Goal: Feedback & Contribution: Leave review/rating

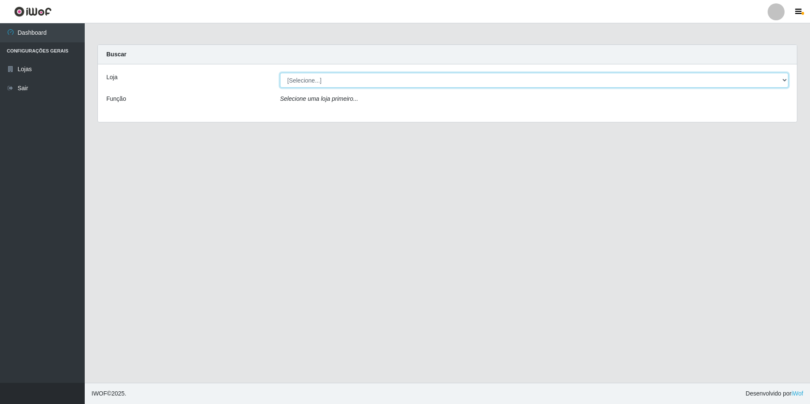
click at [316, 80] on select "[Selecione...] Extraplus - Loja 50 [GEOGRAPHIC_DATA]" at bounding box center [534, 80] width 508 height 15
select select "451"
click at [280, 73] on select "[Selecione...] Extraplus - Loja 50 [GEOGRAPHIC_DATA]" at bounding box center [534, 80] width 508 height 15
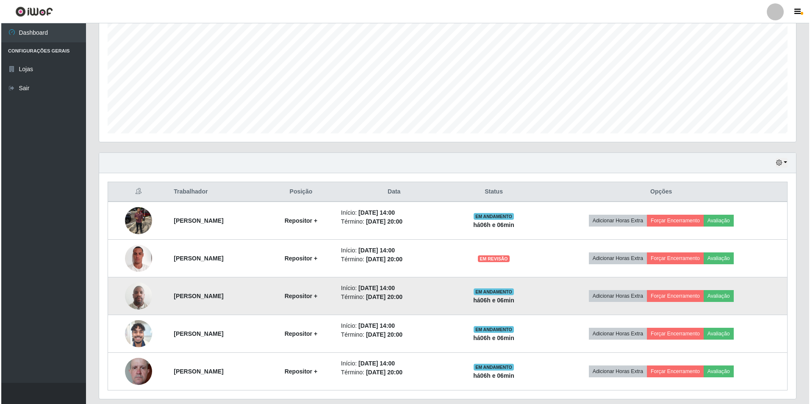
scroll to position [196, 0]
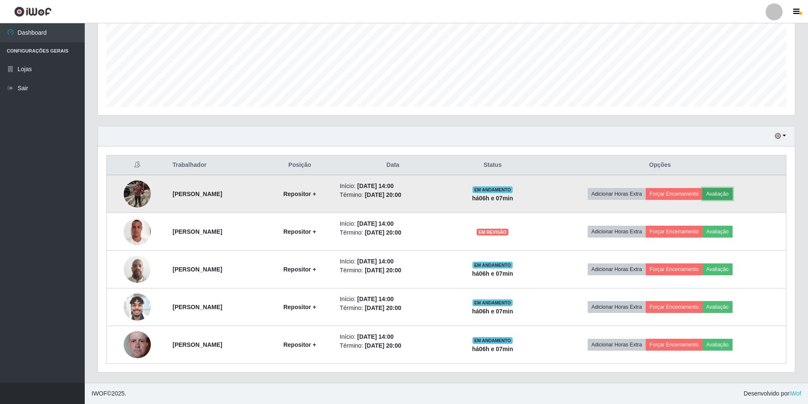
click at [729, 191] on button "Avaliação" at bounding box center [717, 194] width 30 height 12
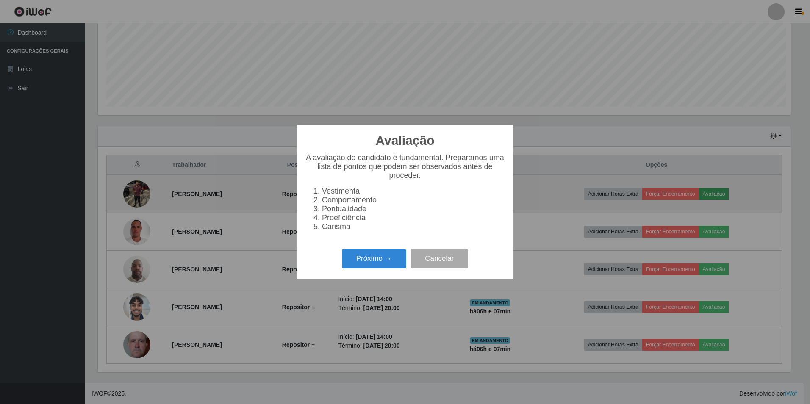
scroll to position [176, 692]
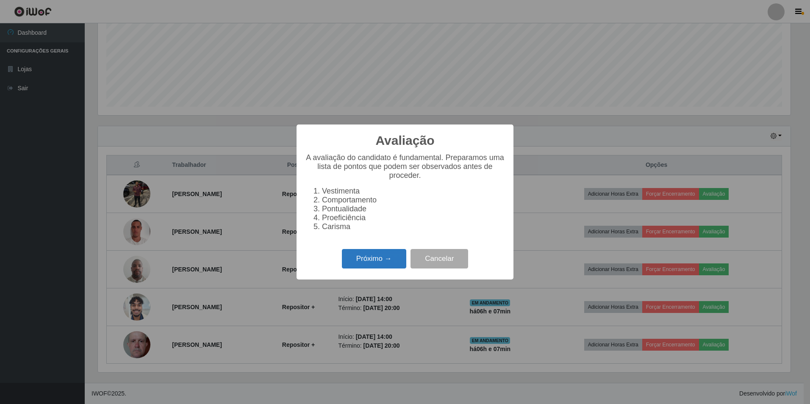
click at [374, 262] on button "Próximo →" at bounding box center [374, 259] width 64 height 20
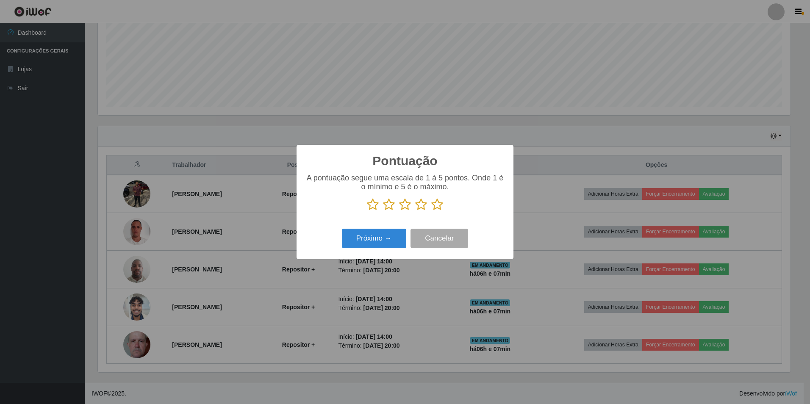
scroll to position [423317, 422800]
click at [440, 203] on icon at bounding box center [437, 204] width 12 height 13
click at [431, 211] on input "radio" at bounding box center [431, 211] width 0 height 0
click at [379, 237] on button "Próximo →" at bounding box center [374, 239] width 64 height 20
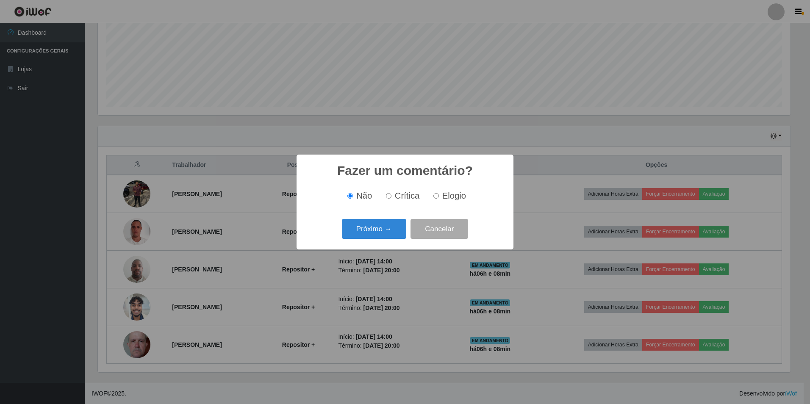
click at [437, 198] on input "Elogio" at bounding box center [436, 196] width 6 height 6
radio input "true"
click at [380, 228] on button "Próximo →" at bounding box center [374, 229] width 64 height 20
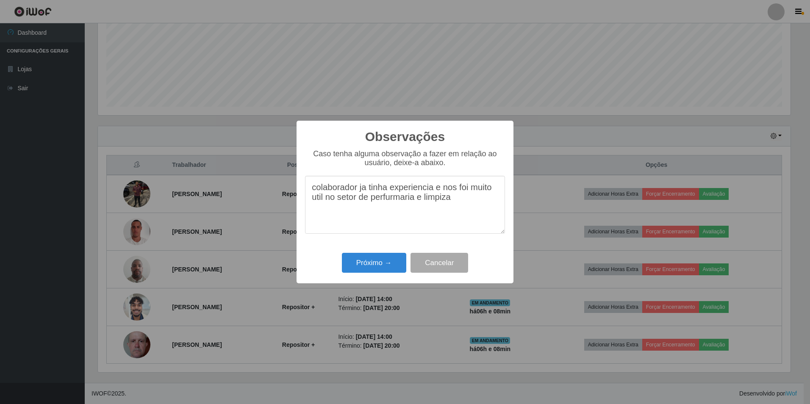
click at [445, 203] on textarea "colaborador ja tinha experiencia e nos foi muito util no setor de perfurmaria e…" at bounding box center [405, 205] width 200 height 58
click at [455, 190] on textarea "colaborador ja tinha experiencia e nos foi muito util no setor de perfurmaria e…" at bounding box center [405, 205] width 200 height 58
type textarea "colaborador ja tinha experiencia e foi muito util no setor de perfurmaria e lim…"
click at [365, 259] on button "Próximo →" at bounding box center [374, 263] width 64 height 20
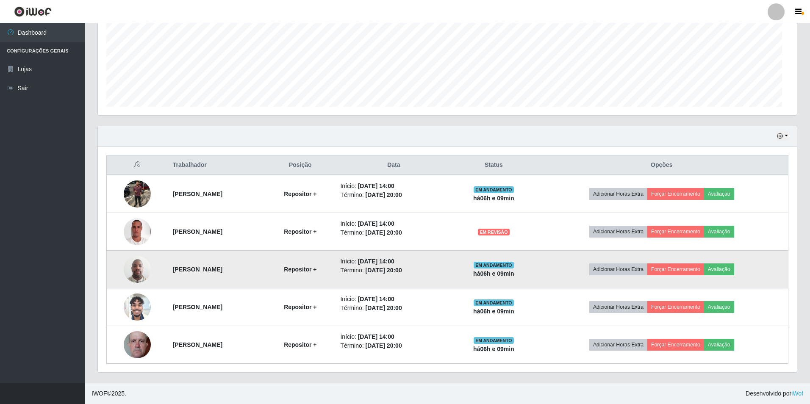
scroll to position [176, 697]
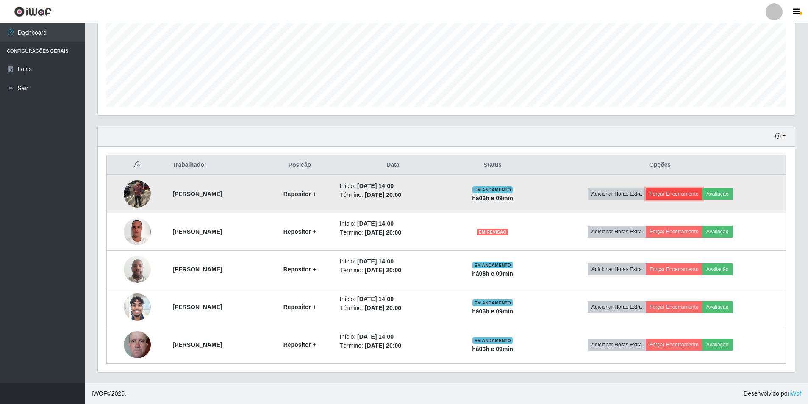
click at [678, 192] on button "Forçar Encerramento" at bounding box center [673, 194] width 57 height 12
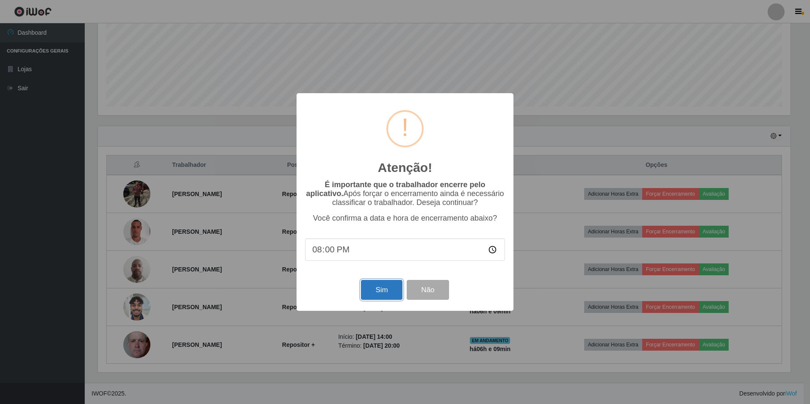
click at [371, 296] on button "Sim" at bounding box center [381, 290] width 41 height 20
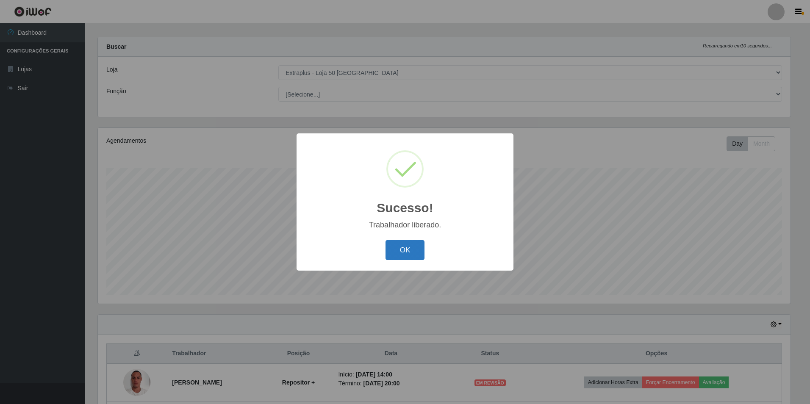
click at [412, 252] on button "OK" at bounding box center [404, 250] width 39 height 20
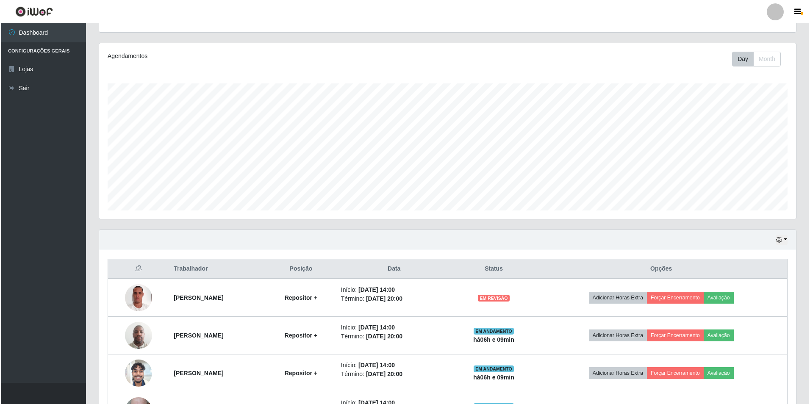
scroll to position [158, 0]
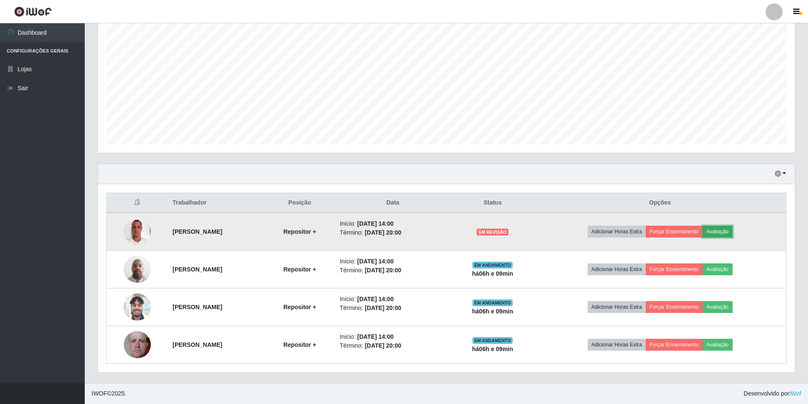
click at [719, 236] on button "Avaliação" at bounding box center [717, 232] width 30 height 12
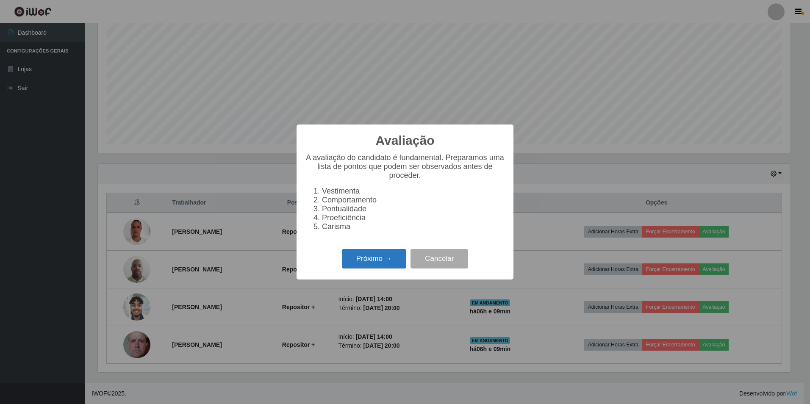
click at [380, 265] on button "Próximo →" at bounding box center [374, 259] width 64 height 20
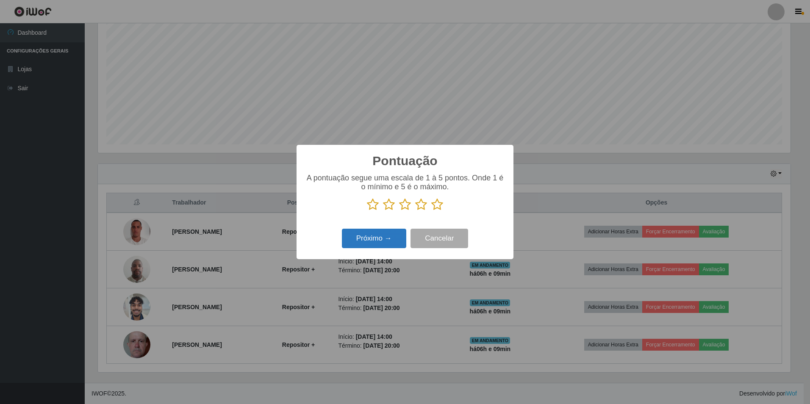
click at [374, 237] on button "Próximo →" at bounding box center [374, 239] width 64 height 20
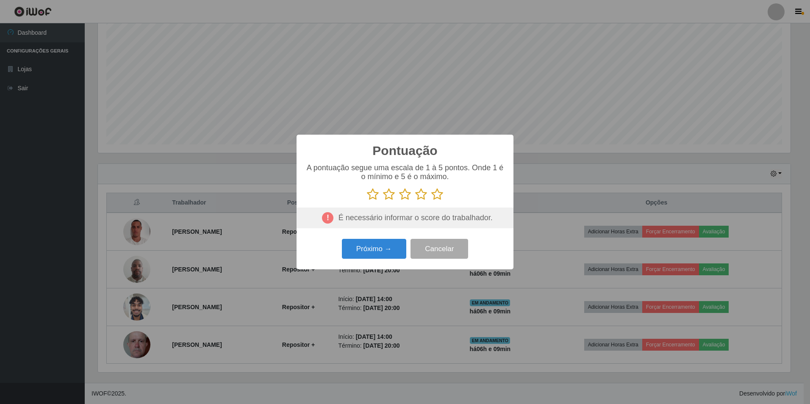
click at [439, 196] on icon at bounding box center [437, 194] width 12 height 13
click at [431, 201] on input "radio" at bounding box center [431, 201] width 0 height 0
click at [382, 248] on button "Próximo →" at bounding box center [374, 249] width 64 height 20
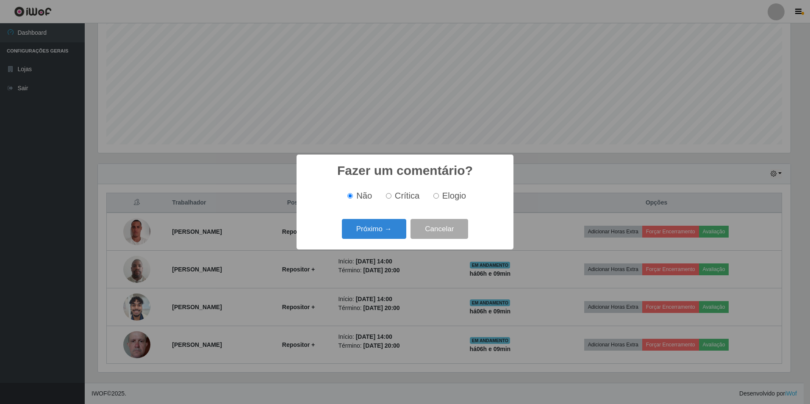
click at [446, 197] on span "Elogio" at bounding box center [454, 195] width 24 height 9
click at [439, 197] on input "Elogio" at bounding box center [436, 196] width 6 height 6
radio input "true"
click at [375, 230] on button "Próximo →" at bounding box center [374, 229] width 64 height 20
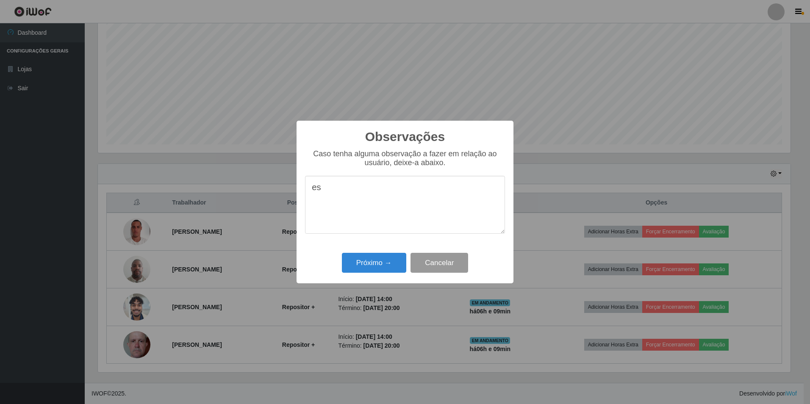
type textarea "e"
type textarea "E"
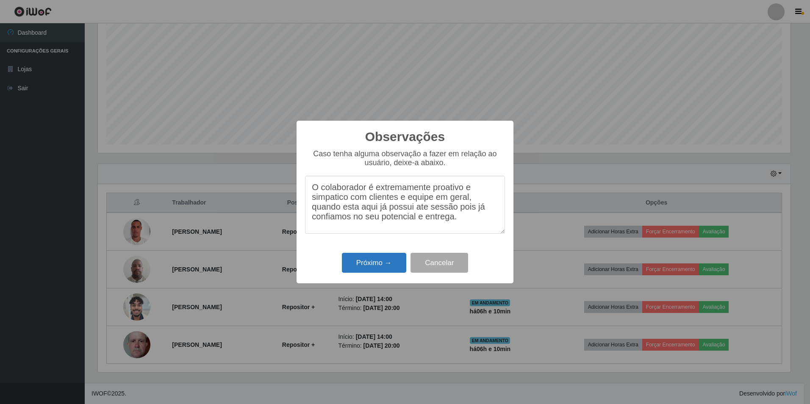
type textarea "O colaborador é extremamente proativo e simpatico com clientes e equipe em gera…"
click at [371, 261] on button "Próximo →" at bounding box center [374, 263] width 64 height 20
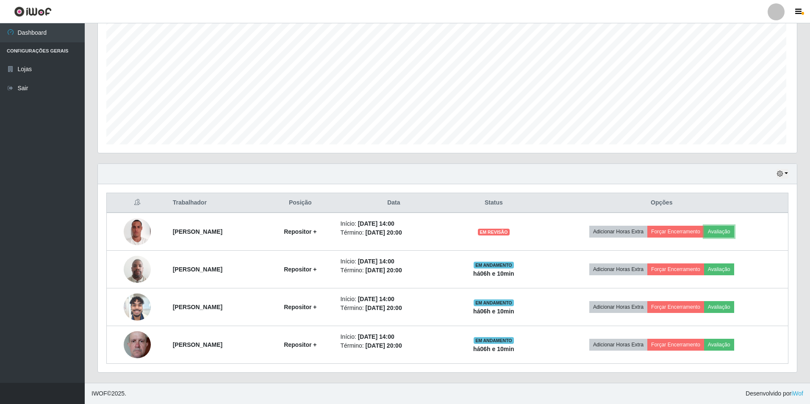
scroll to position [176, 697]
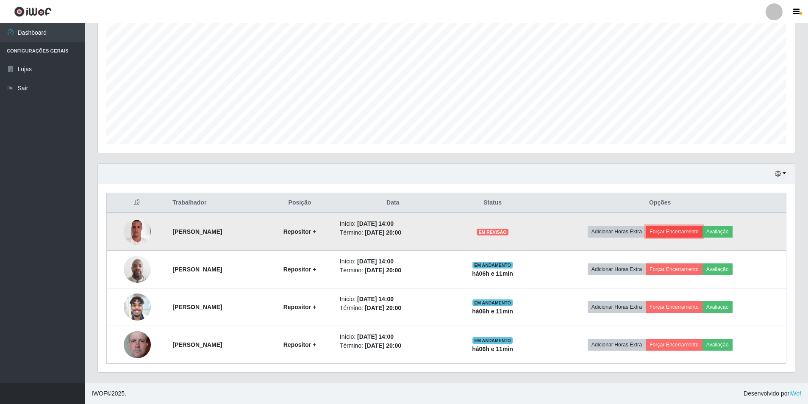
click at [684, 229] on button "Forçar Encerramento" at bounding box center [673, 232] width 57 height 12
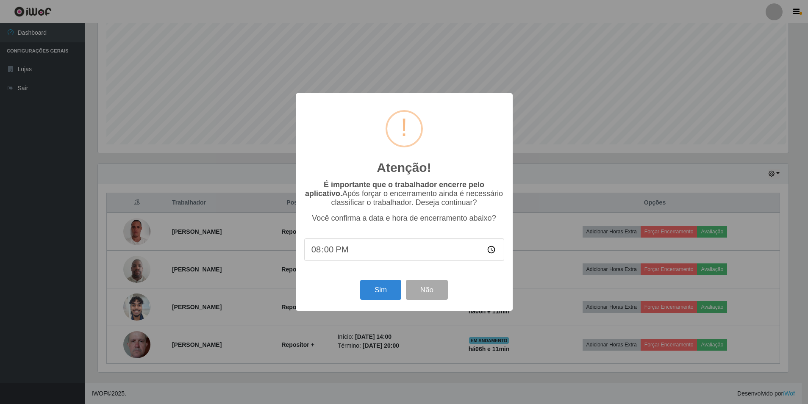
scroll to position [176, 692]
click at [378, 289] on button "Sim" at bounding box center [381, 290] width 41 height 20
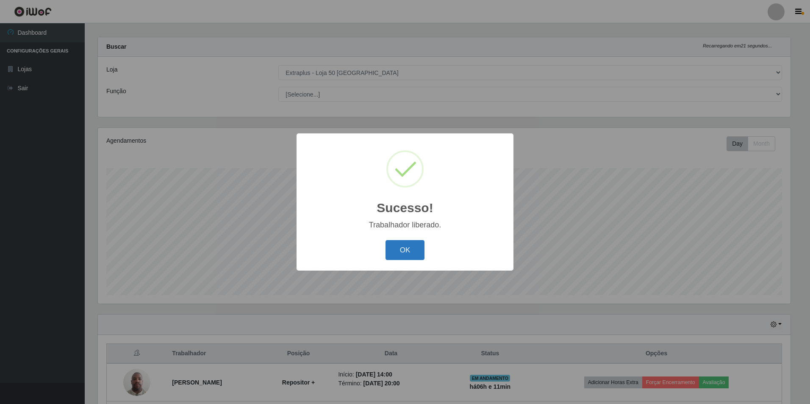
click at [399, 249] on button "OK" at bounding box center [404, 250] width 39 height 20
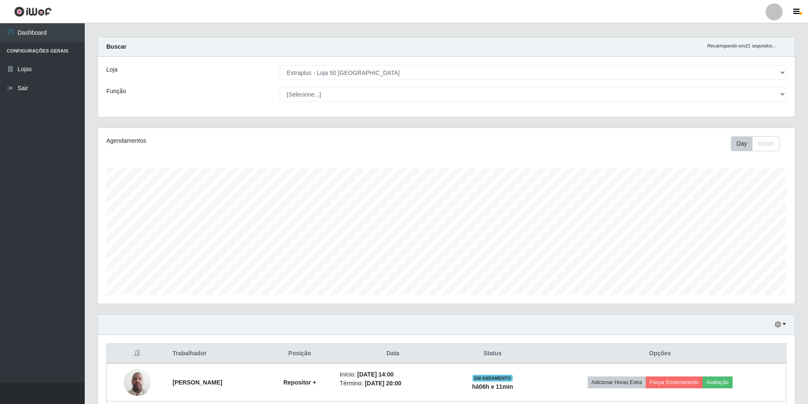
scroll to position [121, 0]
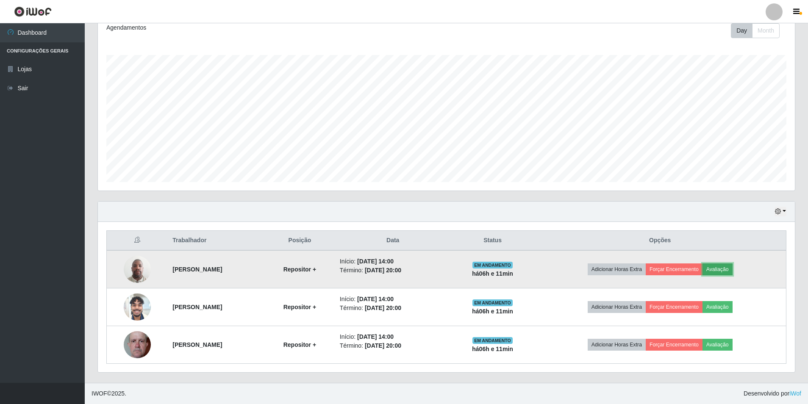
click at [715, 266] on button "Avaliação" at bounding box center [717, 269] width 30 height 12
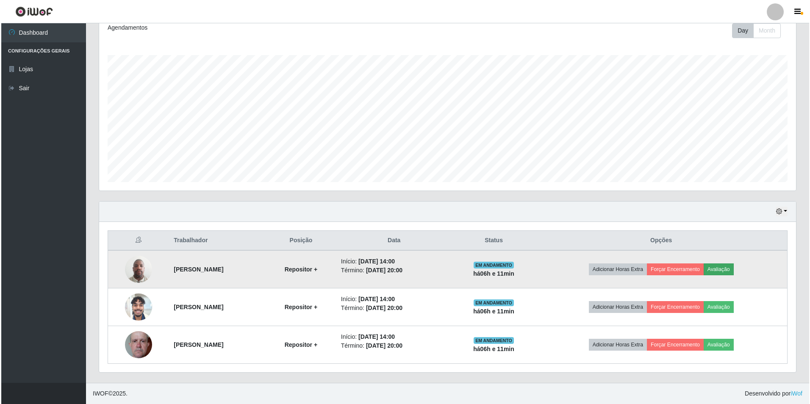
scroll to position [176, 692]
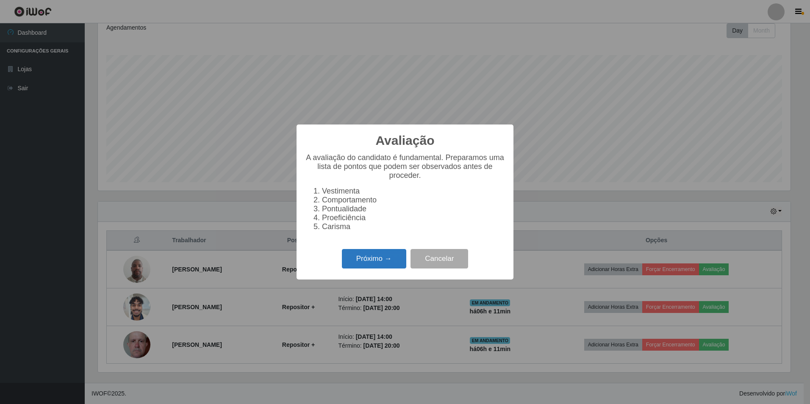
click at [377, 263] on button "Próximo →" at bounding box center [374, 259] width 64 height 20
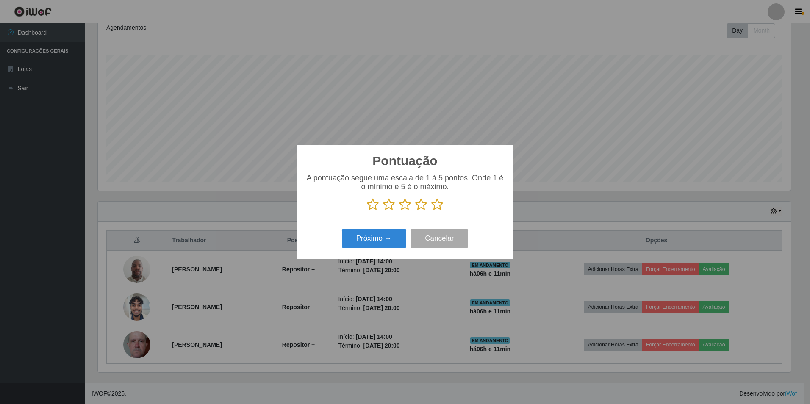
click at [437, 208] on icon at bounding box center [437, 204] width 12 height 13
click at [431, 211] on input "radio" at bounding box center [431, 211] width 0 height 0
click at [393, 238] on button "Próximo →" at bounding box center [374, 239] width 64 height 20
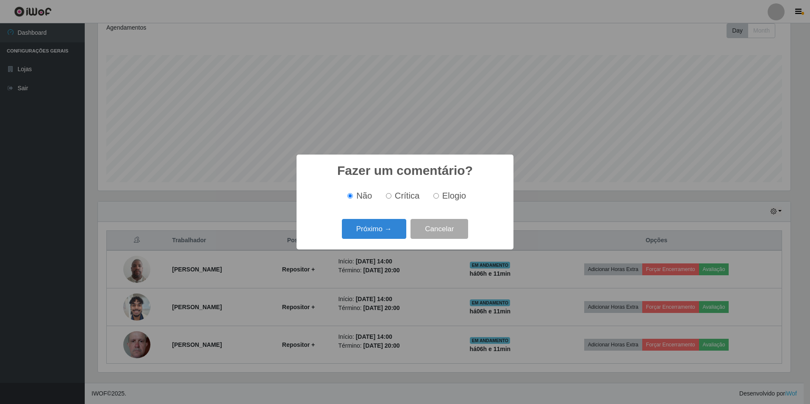
click at [432, 199] on label "Elogio" at bounding box center [448, 196] width 36 height 10
click at [433, 199] on input "Elogio" at bounding box center [436, 196] width 6 height 6
radio input "true"
click at [365, 234] on button "Próximo →" at bounding box center [374, 229] width 64 height 20
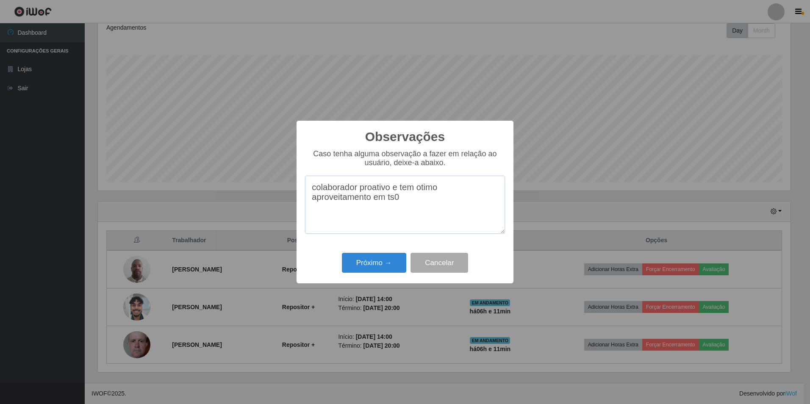
click at [417, 215] on textarea "colaborador proativo e tem otimo aproveitamento em ts0" at bounding box center [405, 205] width 200 height 58
click at [470, 205] on textarea "colaborador proativo e tem ótimo aproveitamento em todas as atividades" at bounding box center [405, 205] width 200 height 58
type textarea "colaborador proativo e tem ótimo aproveitamento em todas as atividades que lhe …"
click at [380, 266] on button "Próximo →" at bounding box center [374, 263] width 64 height 20
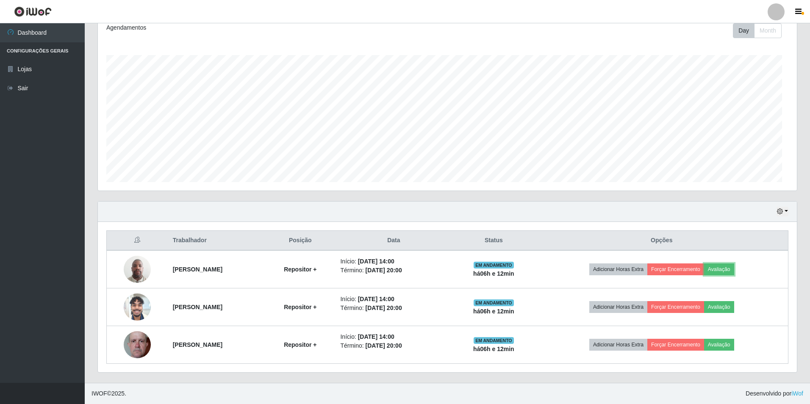
scroll to position [176, 697]
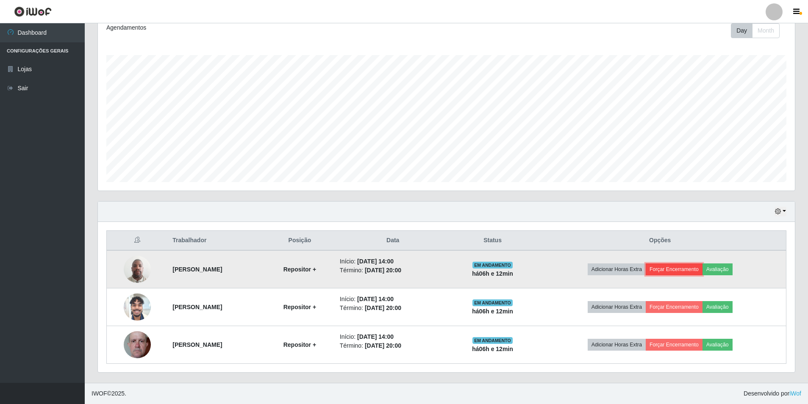
click at [694, 267] on button "Forçar Encerramento" at bounding box center [673, 269] width 57 height 12
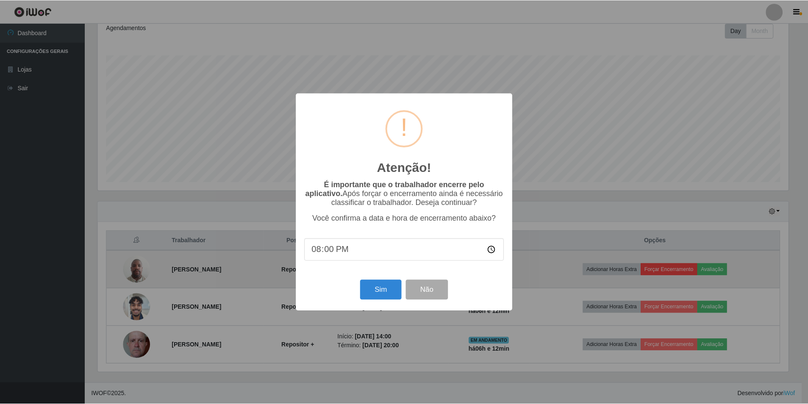
scroll to position [176, 692]
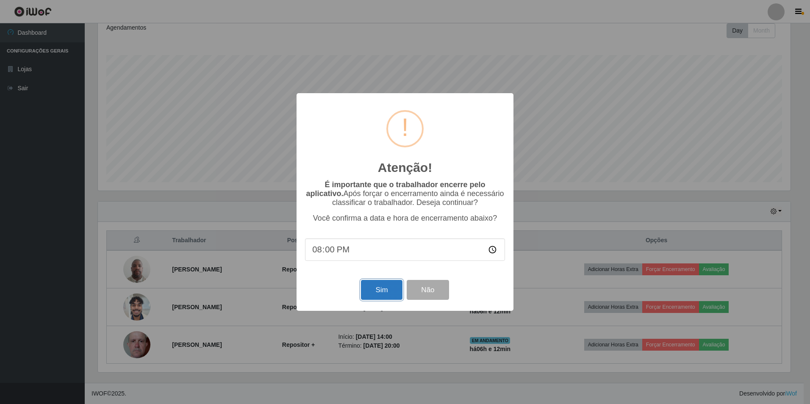
click at [385, 295] on button "Sim" at bounding box center [381, 290] width 41 height 20
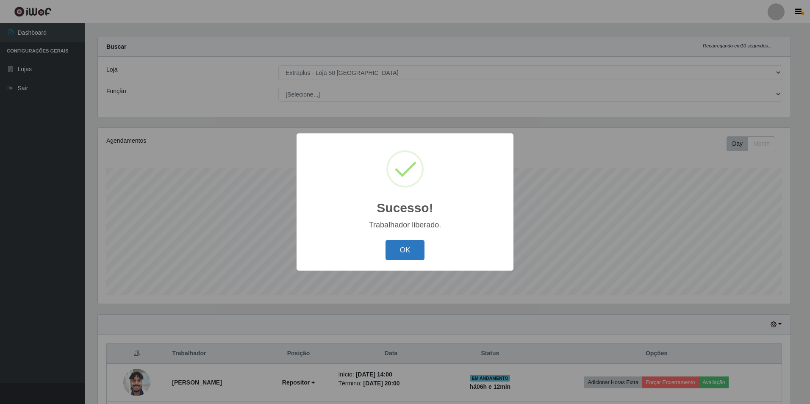
click at [401, 252] on button "OK" at bounding box center [404, 250] width 39 height 20
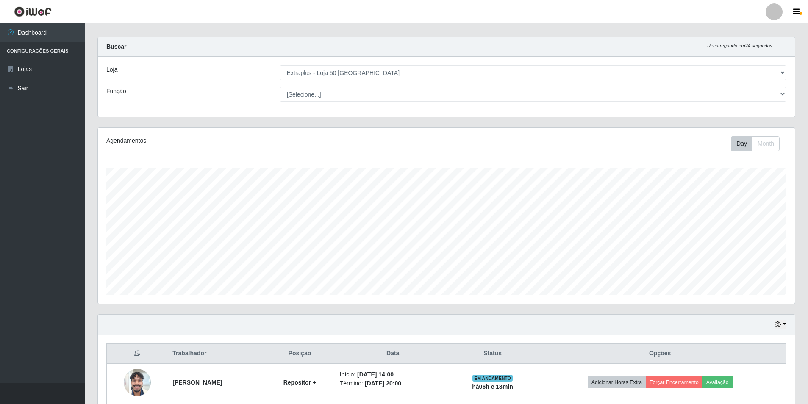
scroll to position [83, 0]
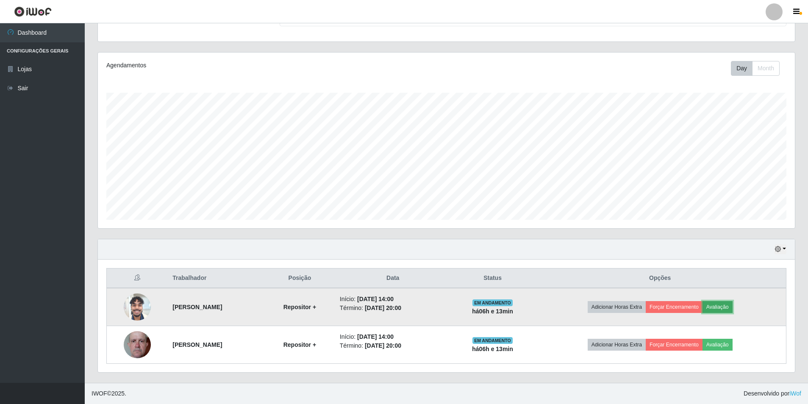
click at [722, 307] on button "Avaliação" at bounding box center [717, 307] width 30 height 12
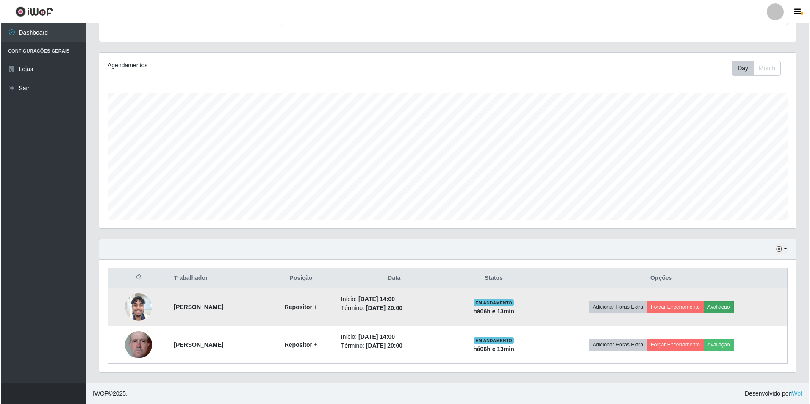
scroll to position [176, 692]
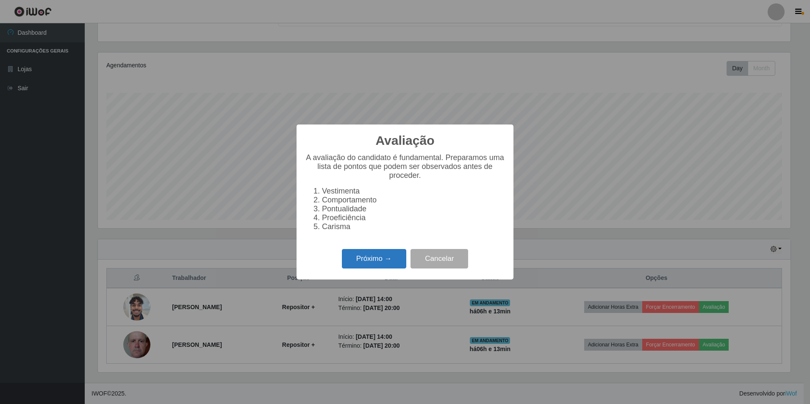
click at [376, 262] on button "Próximo →" at bounding box center [374, 259] width 64 height 20
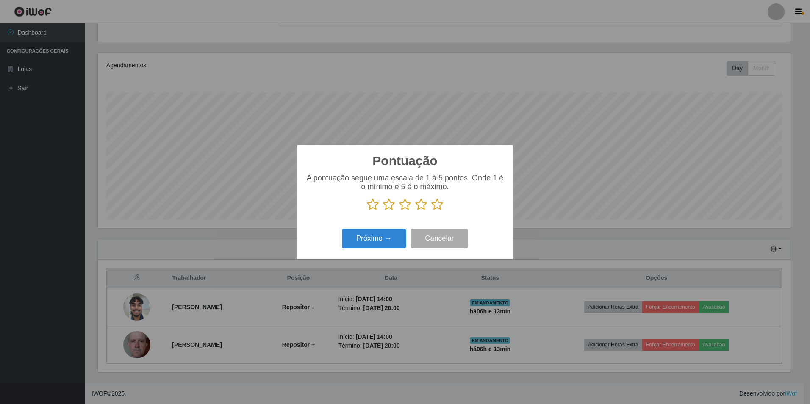
scroll to position [423317, 422800]
click at [437, 207] on icon at bounding box center [437, 204] width 12 height 13
click at [431, 211] on input "radio" at bounding box center [431, 211] width 0 height 0
click at [390, 240] on button "Próximo →" at bounding box center [374, 239] width 64 height 20
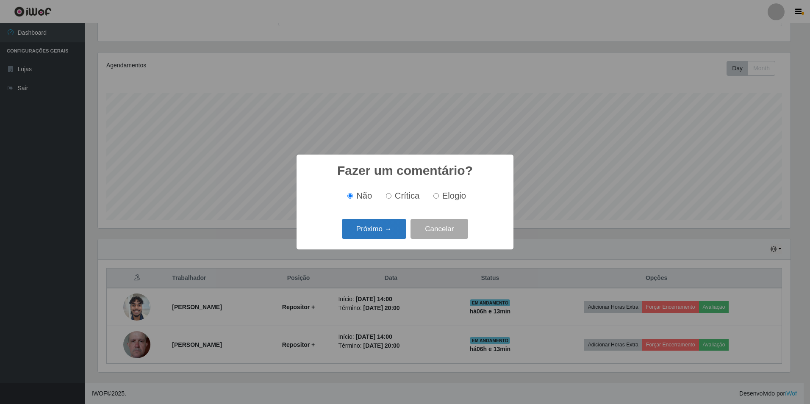
click at [389, 234] on button "Próximo →" at bounding box center [374, 229] width 64 height 20
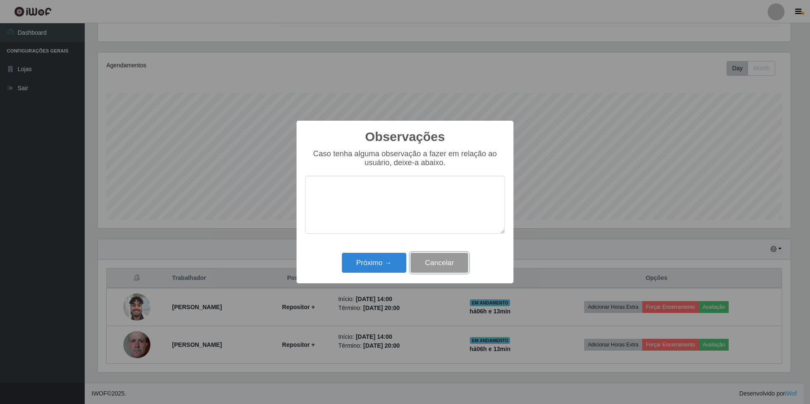
click at [453, 262] on button "Cancelar" at bounding box center [439, 263] width 58 height 20
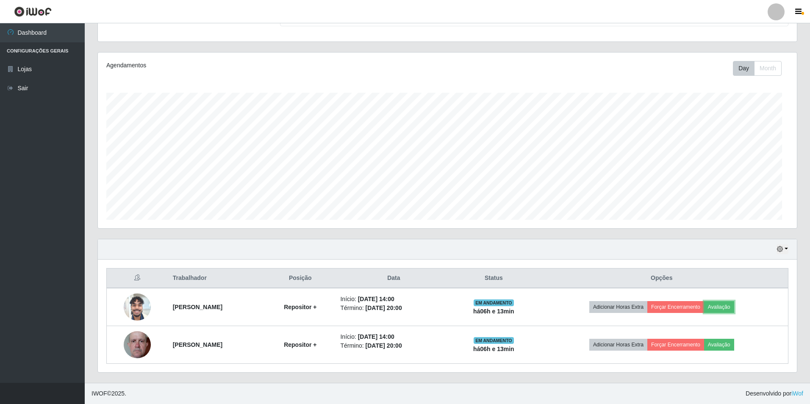
scroll to position [176, 697]
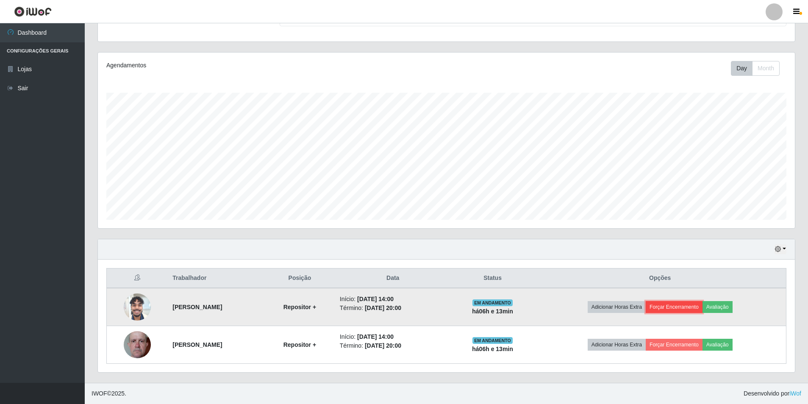
click at [685, 305] on button "Forçar Encerramento" at bounding box center [673, 307] width 57 height 12
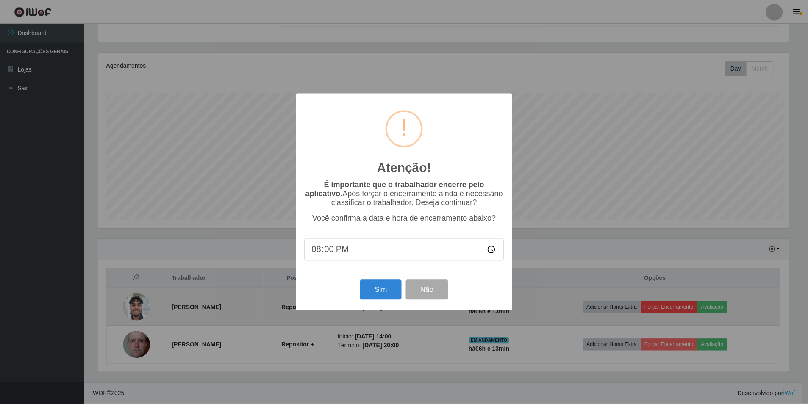
scroll to position [176, 692]
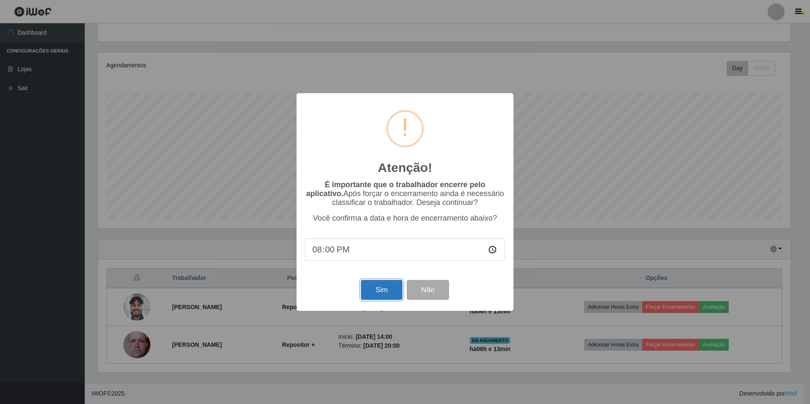
drag, startPoint x: 382, startPoint y: 294, endPoint x: 390, endPoint y: 299, distance: 9.9
click at [381, 294] on button "Sim" at bounding box center [381, 290] width 41 height 20
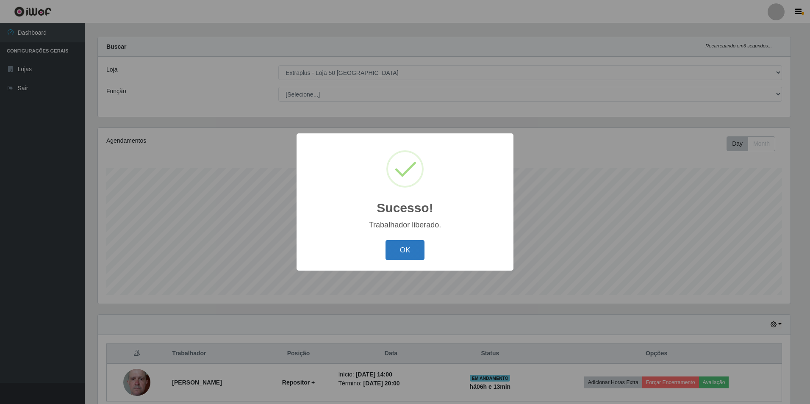
drag, startPoint x: 398, startPoint y: 251, endPoint x: 399, endPoint y: 246, distance: 4.7
click at [399, 249] on button "OK" at bounding box center [404, 250] width 39 height 20
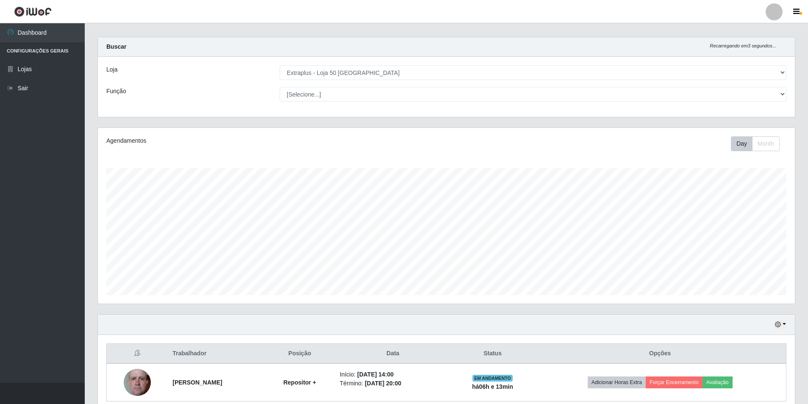
scroll to position [45, 0]
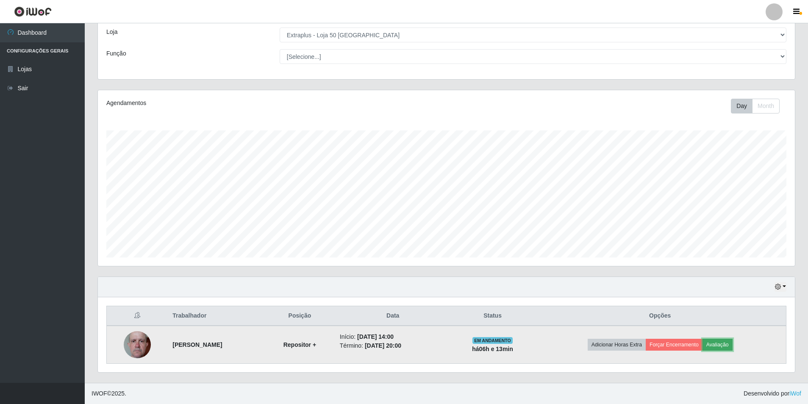
click at [717, 344] on button "Avaliação" at bounding box center [717, 345] width 30 height 12
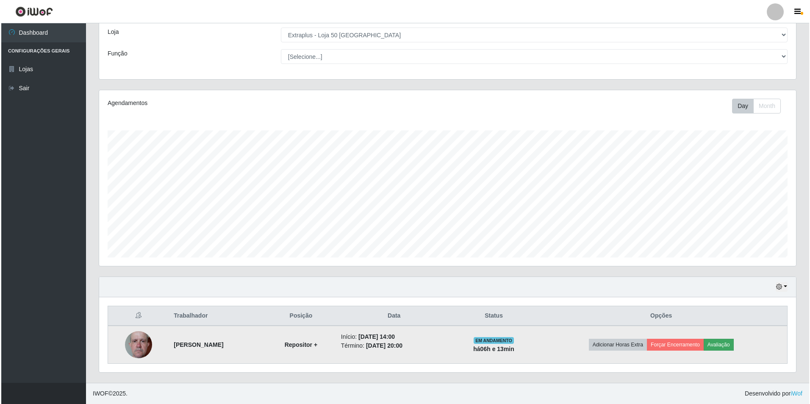
scroll to position [176, 692]
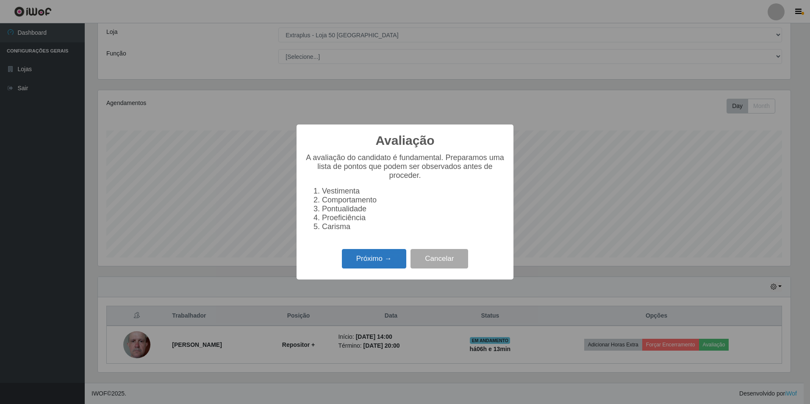
click at [363, 263] on button "Próximo →" at bounding box center [374, 259] width 64 height 20
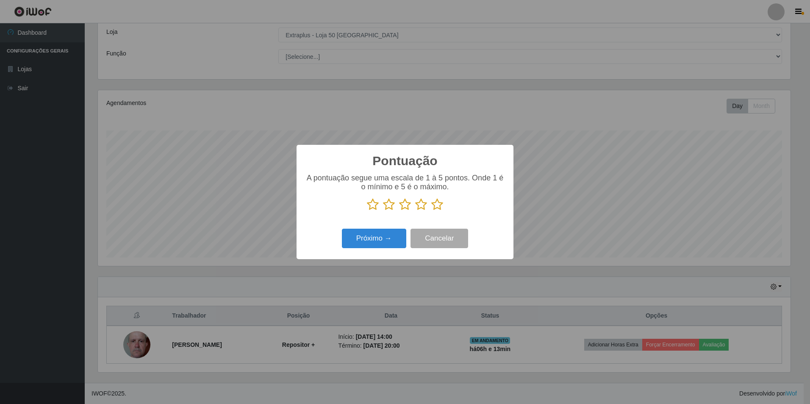
scroll to position [423317, 422800]
click at [372, 208] on icon at bounding box center [373, 204] width 12 height 13
click at [367, 211] on input "radio" at bounding box center [367, 211] width 0 height 0
click at [383, 207] on icon at bounding box center [389, 204] width 12 height 13
click at [383, 211] on input "radio" at bounding box center [383, 211] width 0 height 0
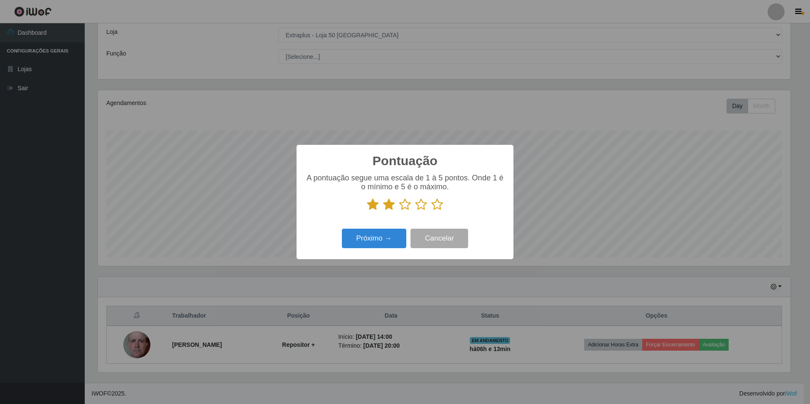
click at [404, 207] on icon at bounding box center [405, 204] width 12 height 13
click at [399, 211] on input "radio" at bounding box center [399, 211] width 0 height 0
click at [416, 209] on icon at bounding box center [421, 204] width 12 height 13
click at [415, 211] on input "radio" at bounding box center [415, 211] width 0 height 0
click at [434, 210] on icon at bounding box center [437, 204] width 12 height 13
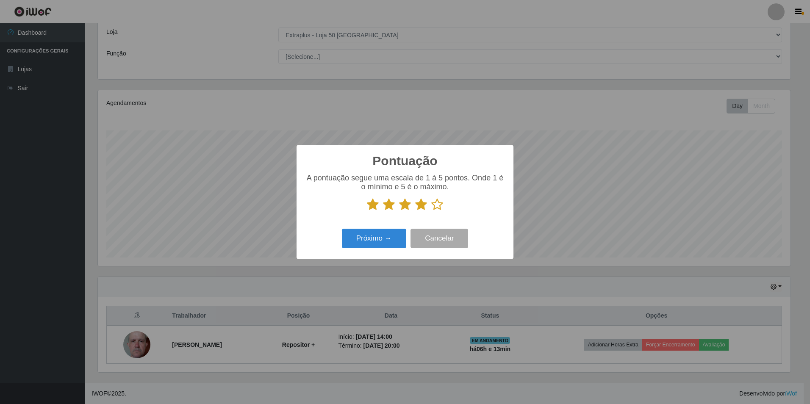
click at [431, 211] on input "radio" at bounding box center [431, 211] width 0 height 0
click at [374, 235] on button "Próximo →" at bounding box center [374, 239] width 64 height 20
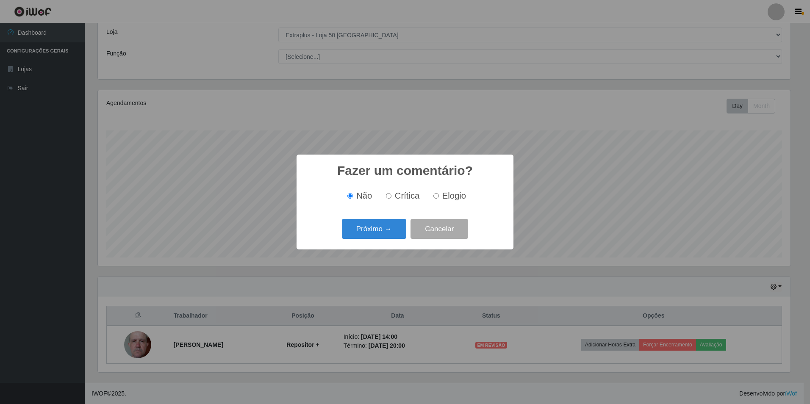
click at [443, 199] on span "Elogio" at bounding box center [454, 195] width 24 height 9
click at [439, 199] on input "Elogio" at bounding box center [436, 196] width 6 height 6
radio input "true"
click at [382, 226] on button "Próximo →" at bounding box center [374, 229] width 64 height 20
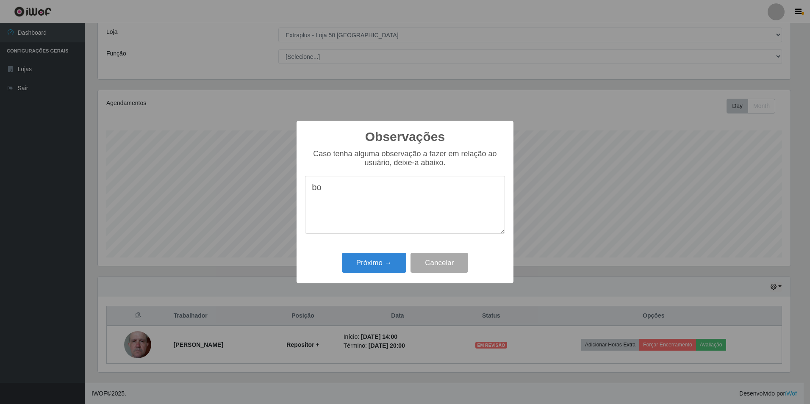
type textarea "b"
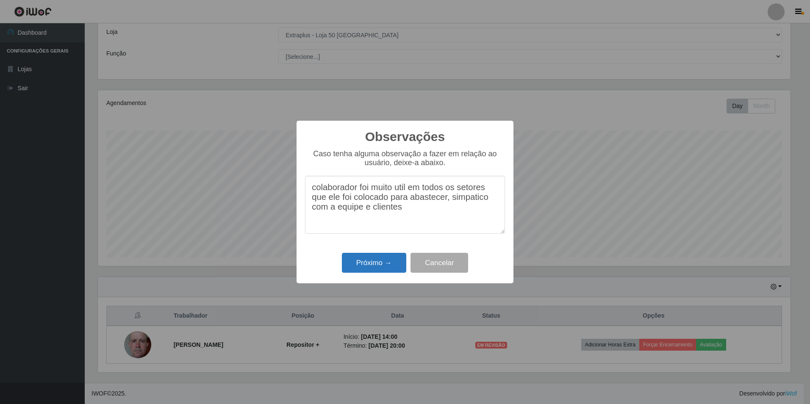
type textarea "colaborador foi muito util em todos os setores que ele foi colocado para abaste…"
drag, startPoint x: 351, startPoint y: 262, endPoint x: 356, endPoint y: 266, distance: 5.8
click at [351, 263] on button "Próximo →" at bounding box center [374, 263] width 64 height 20
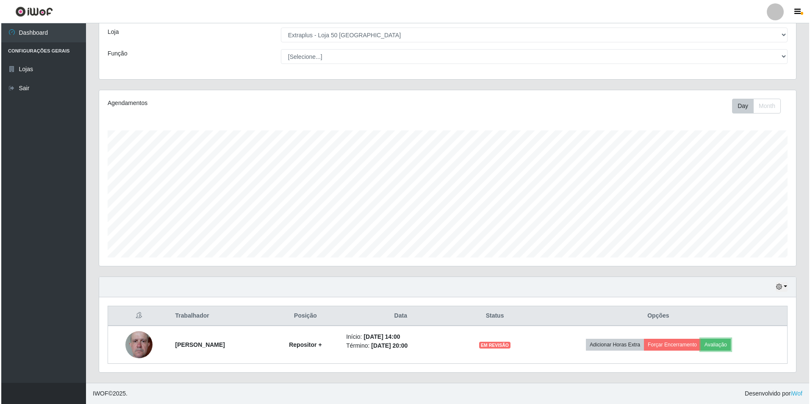
scroll to position [176, 697]
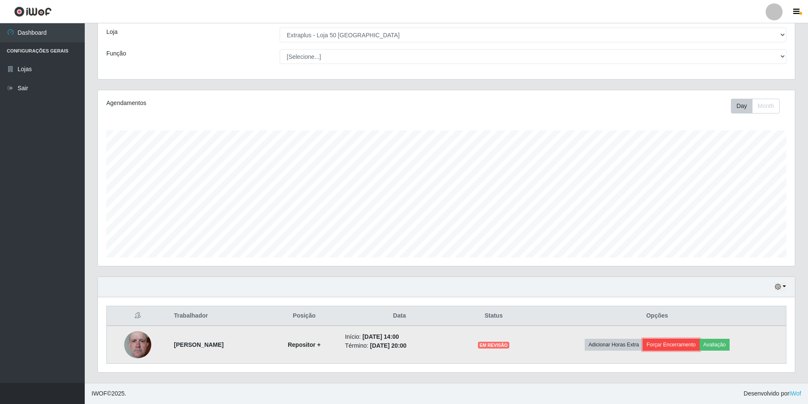
click at [685, 345] on button "Forçar Encerramento" at bounding box center [670, 345] width 57 height 12
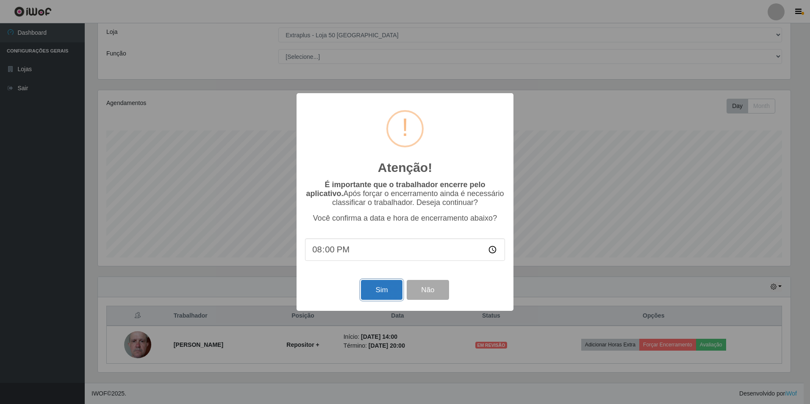
click at [392, 291] on button "Sim" at bounding box center [381, 290] width 41 height 20
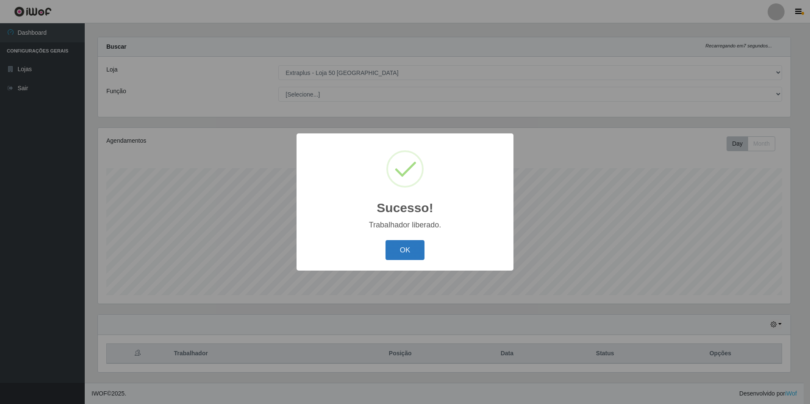
click at [403, 253] on button "OK" at bounding box center [404, 250] width 39 height 20
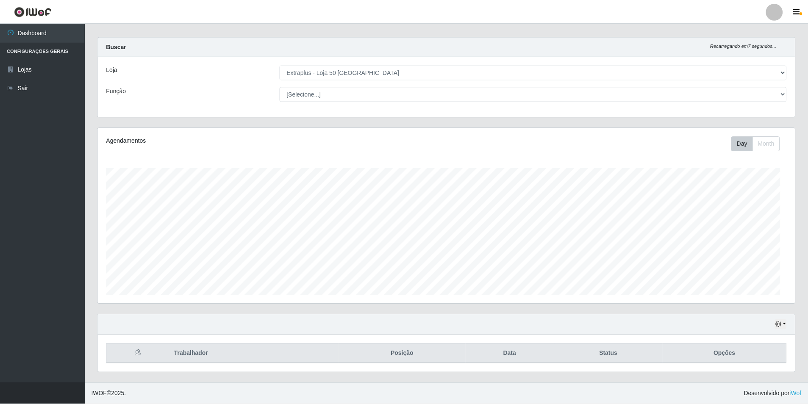
scroll to position [176, 697]
